Goal: Task Accomplishment & Management: Use online tool/utility

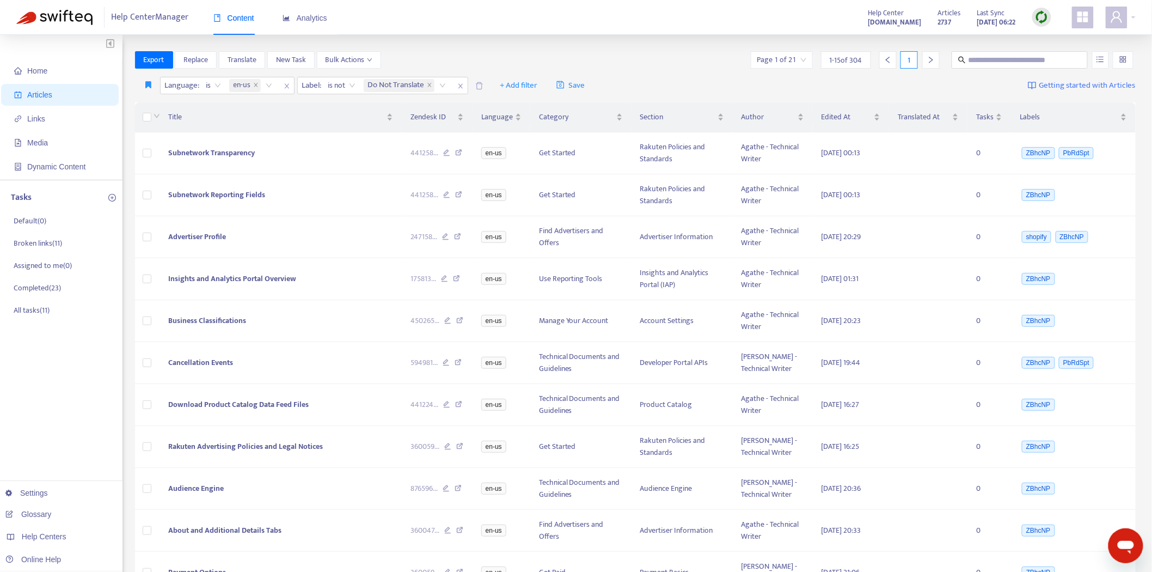
click at [1080, 19] on icon "appstore" at bounding box center [1083, 16] width 11 height 11
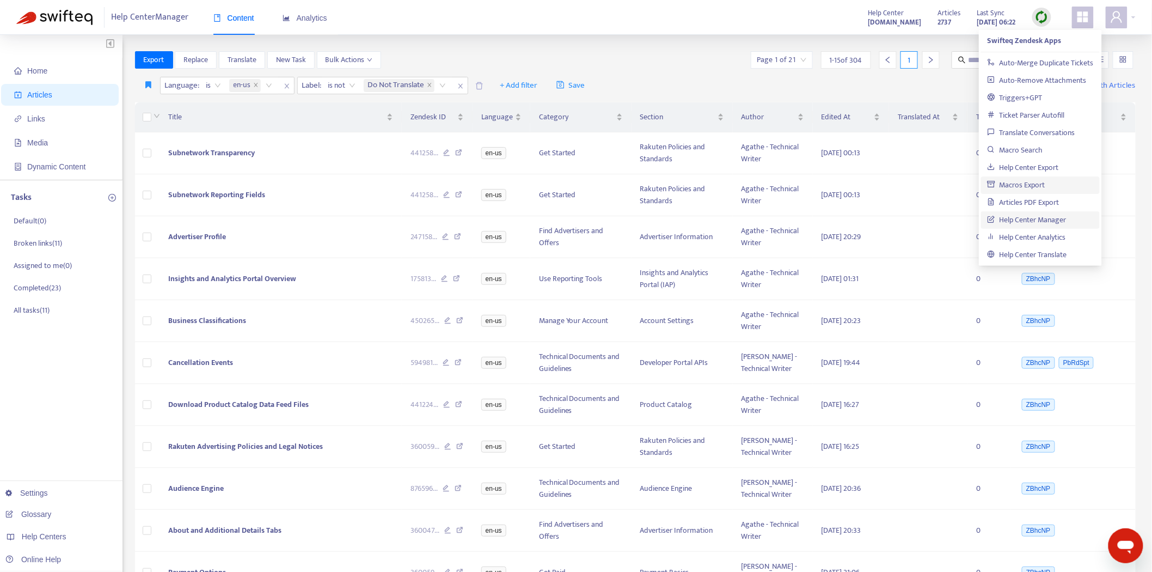
click at [1019, 180] on link "Macros Export" at bounding box center [1017, 185] width 58 height 13
click at [1075, 20] on span at bounding box center [1083, 18] width 22 height 22
click at [1076, 27] on span at bounding box center [1083, 18] width 22 height 22
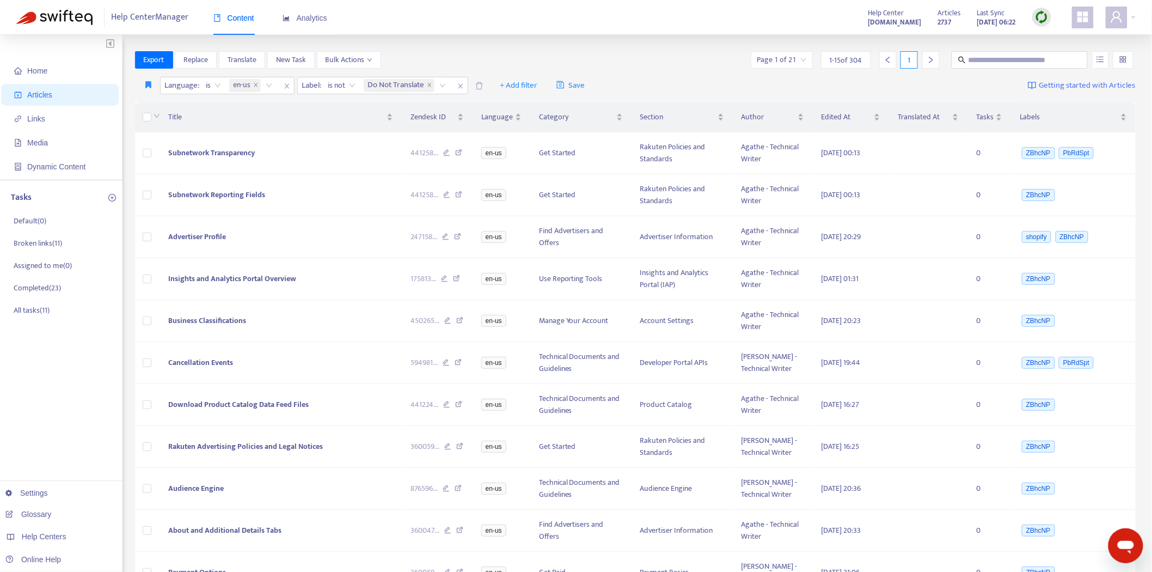
click at [857, 46] on div "Home Articles Links Media Dynamic Content Tasks Default ( 0 ) Broken links ( 11…" at bounding box center [576, 428] width 1152 height 787
click at [1030, 9] on div "Articles 2737 Last Sync [DATE] 06:22" at bounding box center [995, 18] width 130 height 22
click at [1044, 15] on img at bounding box center [1042, 17] width 14 height 14
click at [1044, 36] on link "Quick Sync" at bounding box center [1065, 39] width 46 height 13
click at [166, 488] on link "[DOMAIN_NAME]" at bounding box center [173, 490] width 74 height 9
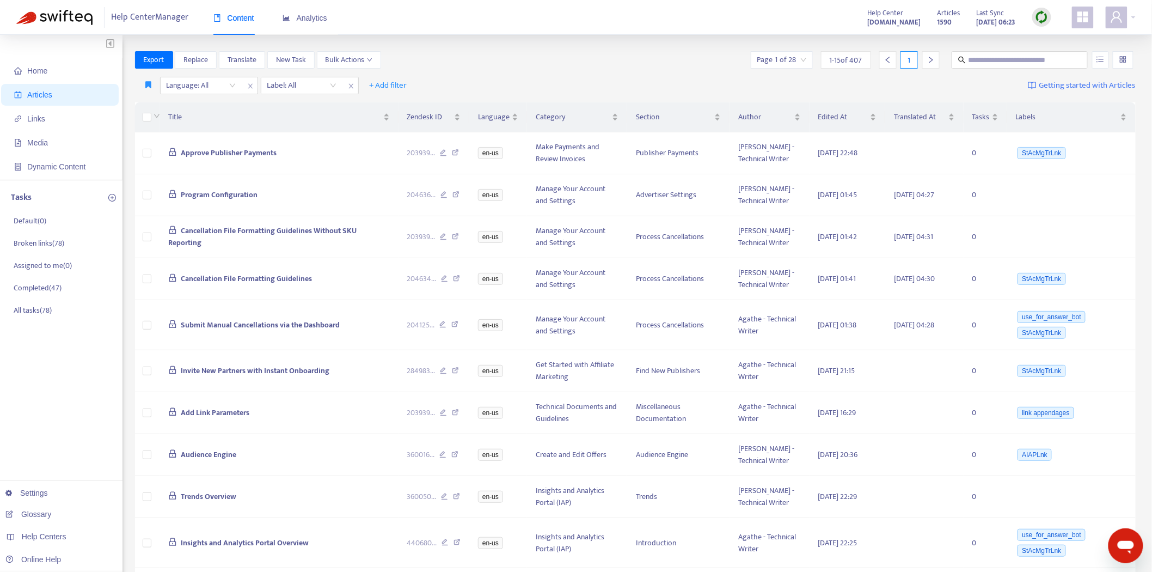
click at [1041, 11] on img at bounding box center [1042, 17] width 14 height 14
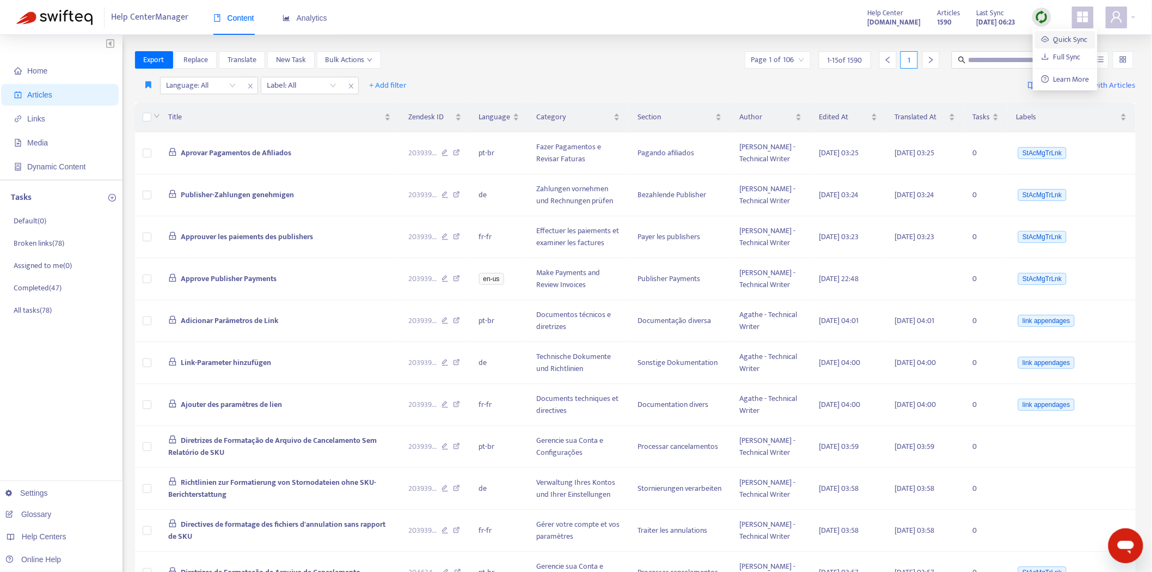
click at [1043, 38] on link "Quick Sync" at bounding box center [1065, 39] width 46 height 13
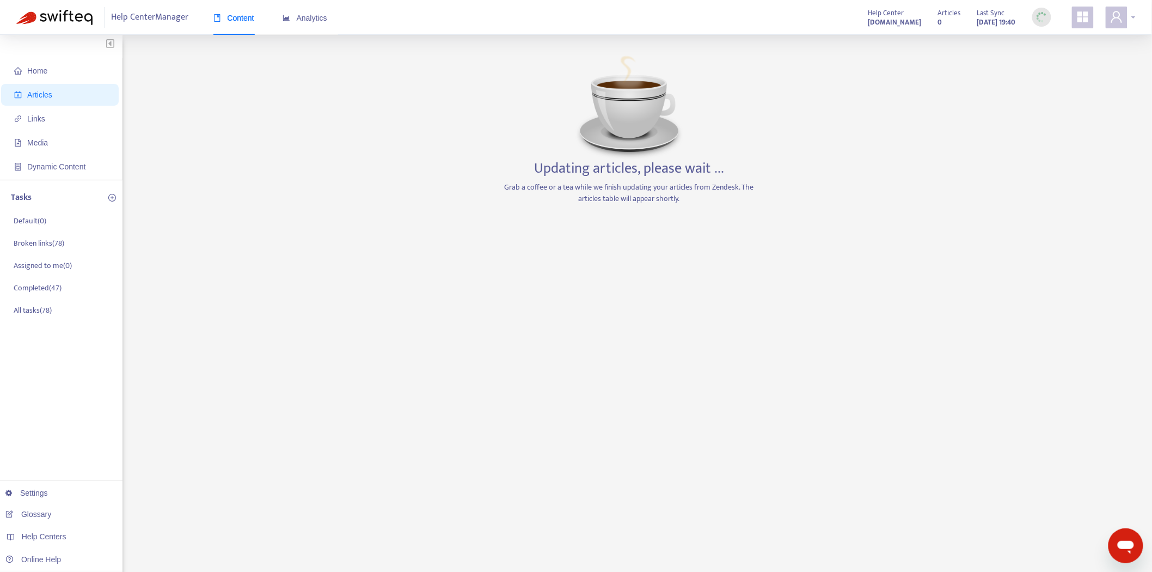
click at [1120, 19] on icon "user" at bounding box center [1116, 16] width 11 height 11
